Goal: Use online tool/utility: Utilize a website feature to perform a specific function

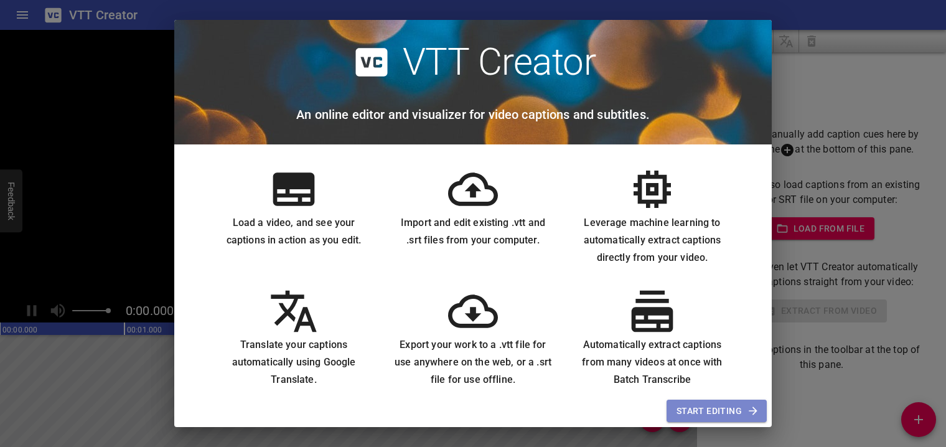
click at [687, 410] on span "Start Editing" at bounding box center [717, 411] width 80 height 16
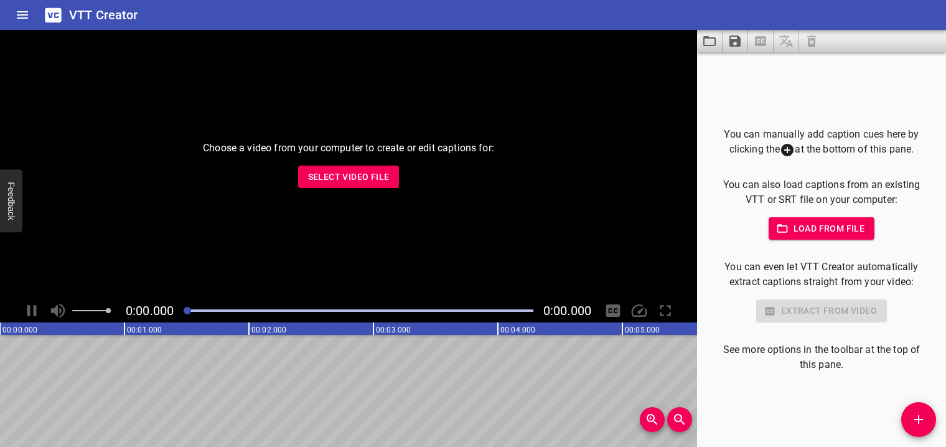
click at [367, 175] on span "Select Video File" at bounding box center [349, 177] width 82 height 16
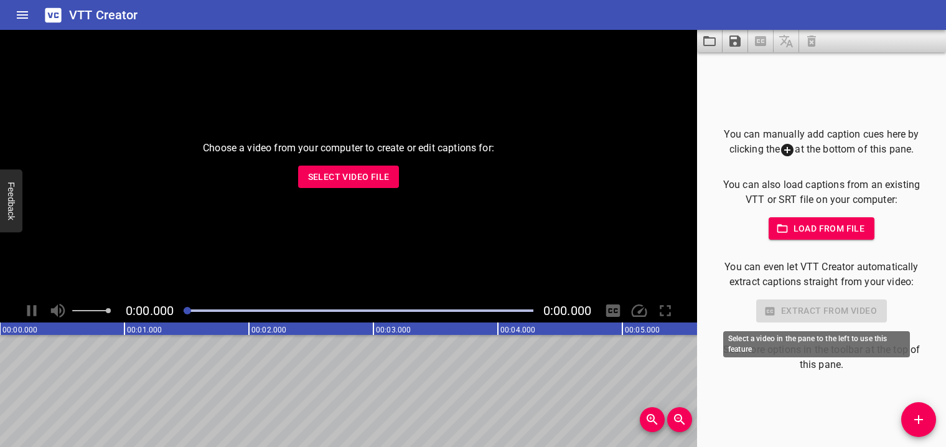
click at [805, 315] on div "Extract from video" at bounding box center [821, 310] width 209 height 23
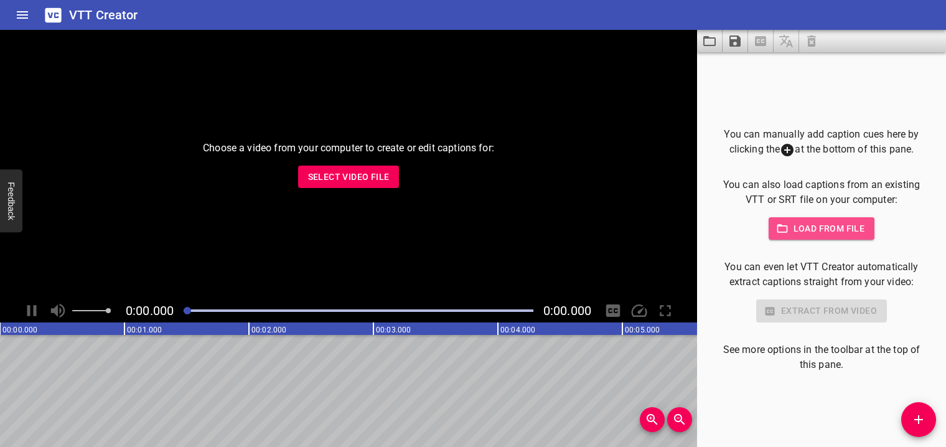
click at [809, 227] on span "Load from file" at bounding box center [822, 229] width 87 height 16
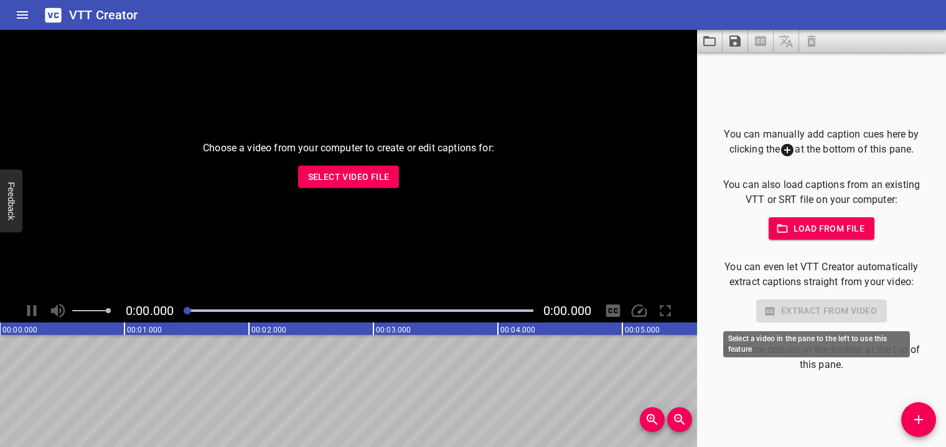
click at [807, 306] on div "Extract from video" at bounding box center [821, 310] width 209 height 23
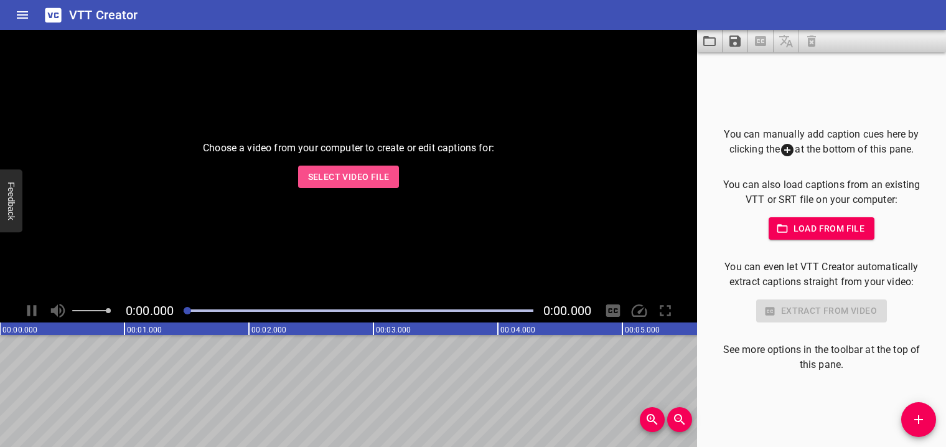
click at [348, 176] on span "Select Video File" at bounding box center [349, 177] width 82 height 16
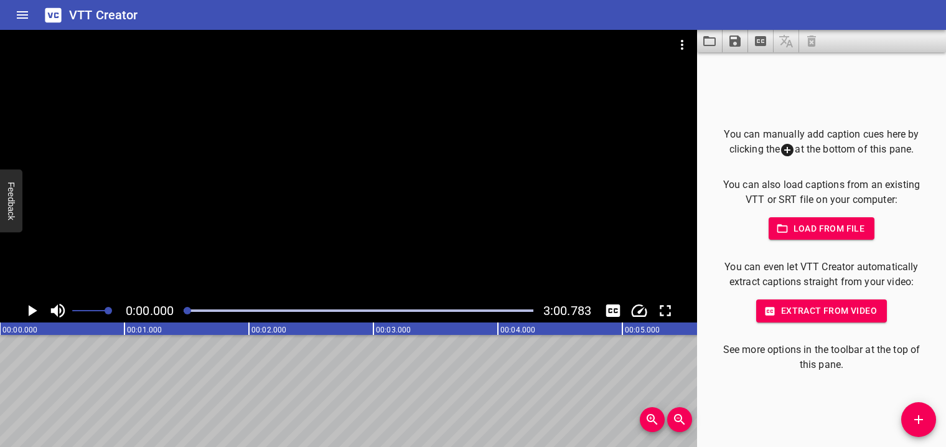
click at [811, 309] on span "Extract from video" at bounding box center [821, 311] width 111 height 16
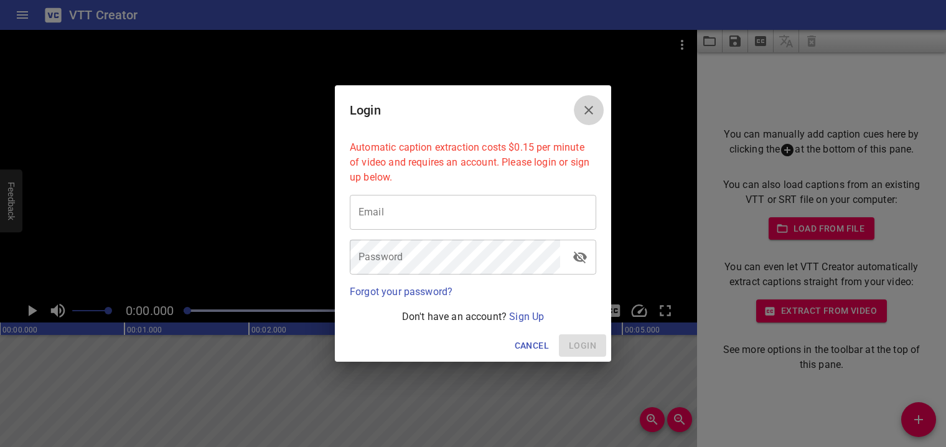
click at [583, 105] on icon "Close" at bounding box center [589, 110] width 15 height 15
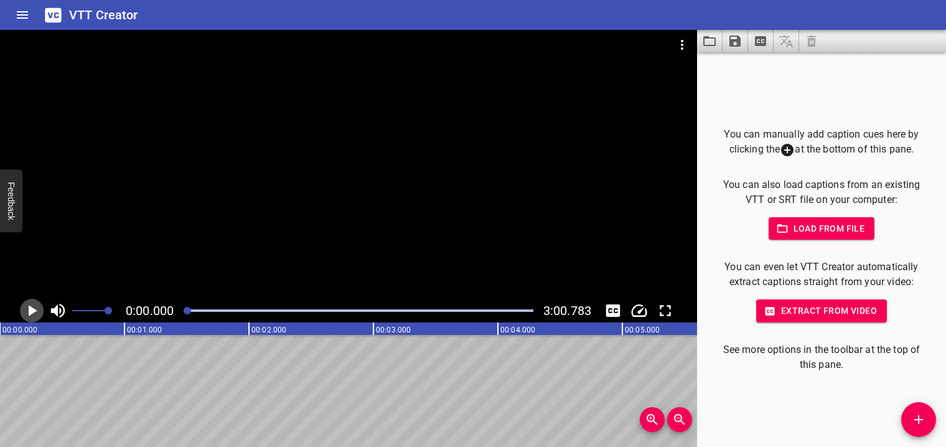
click at [26, 312] on icon "Play/Pause" at bounding box center [31, 310] width 19 height 19
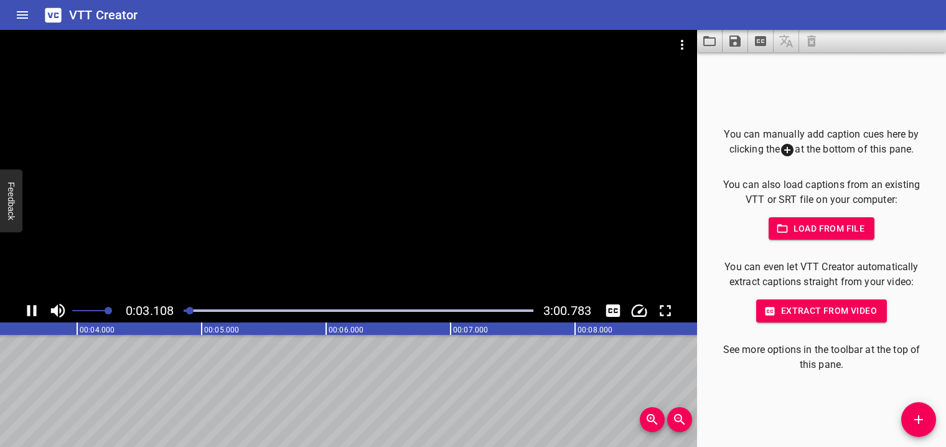
click at [31, 307] on icon "Play/Pause" at bounding box center [31, 310] width 19 height 19
